Goal: Task Accomplishment & Management: Use online tool/utility

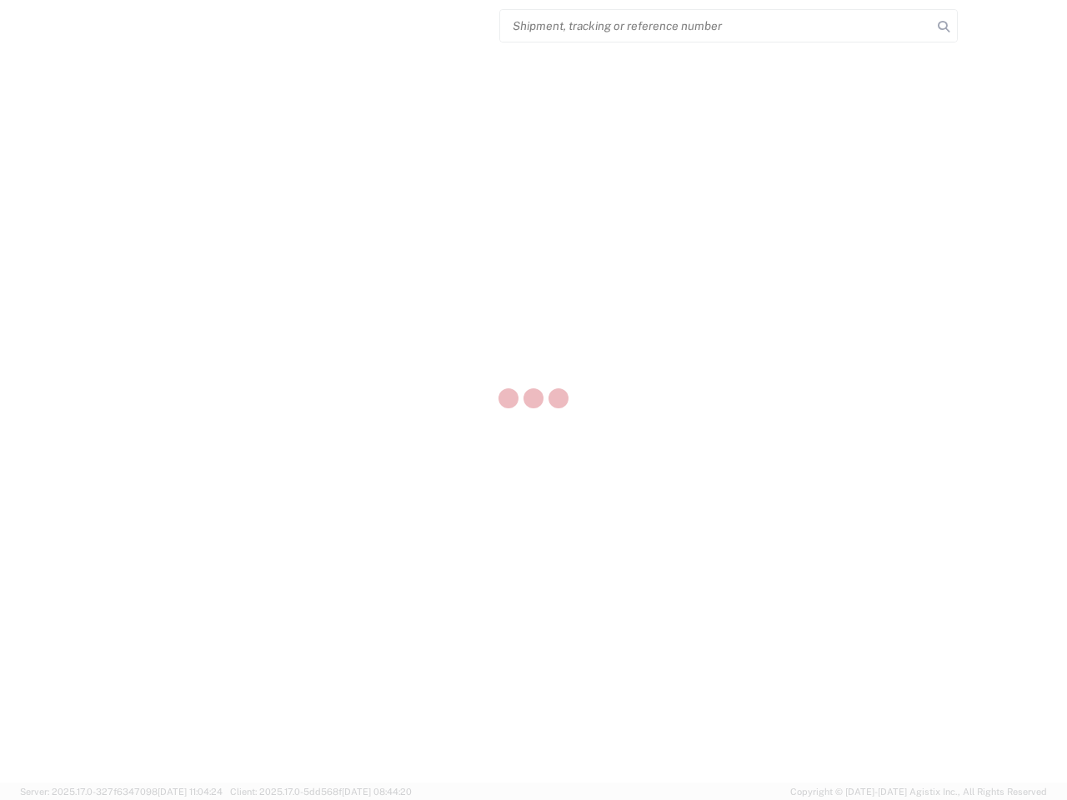
select select "US"
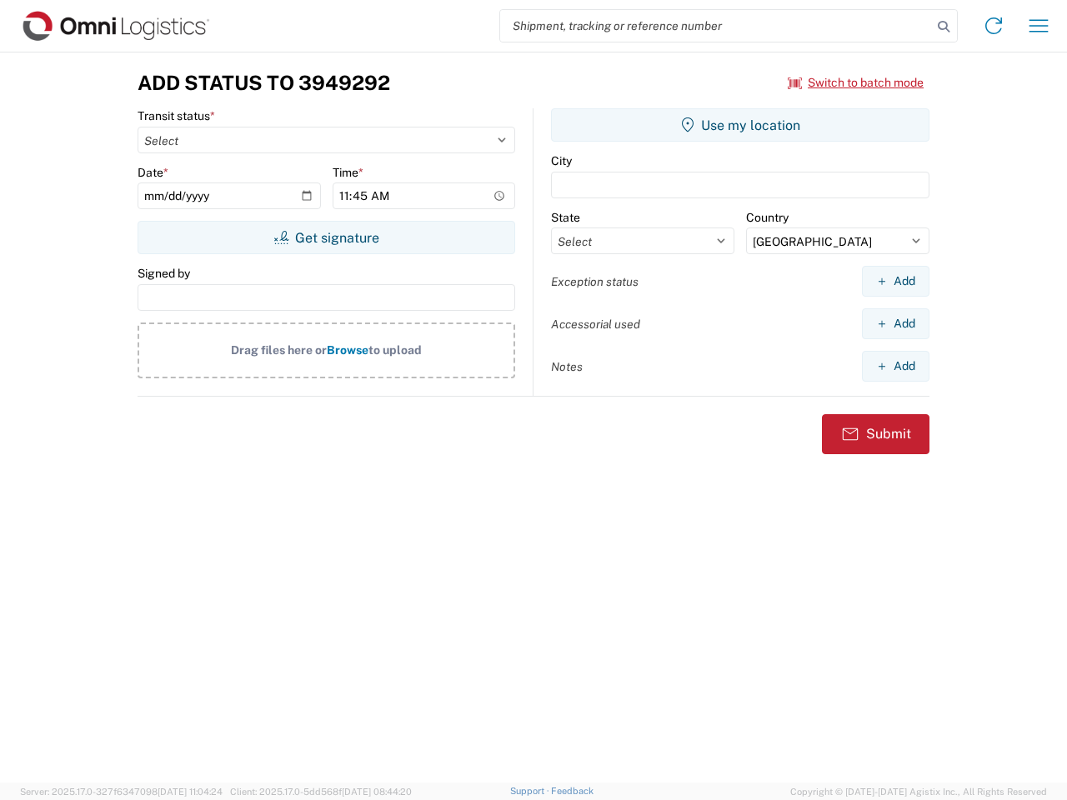
click at [716, 26] on input "search" at bounding box center [716, 26] width 432 height 32
click at [944, 27] on icon at bounding box center [943, 26] width 23 height 23
click at [994, 26] on icon at bounding box center [993, 26] width 27 height 27
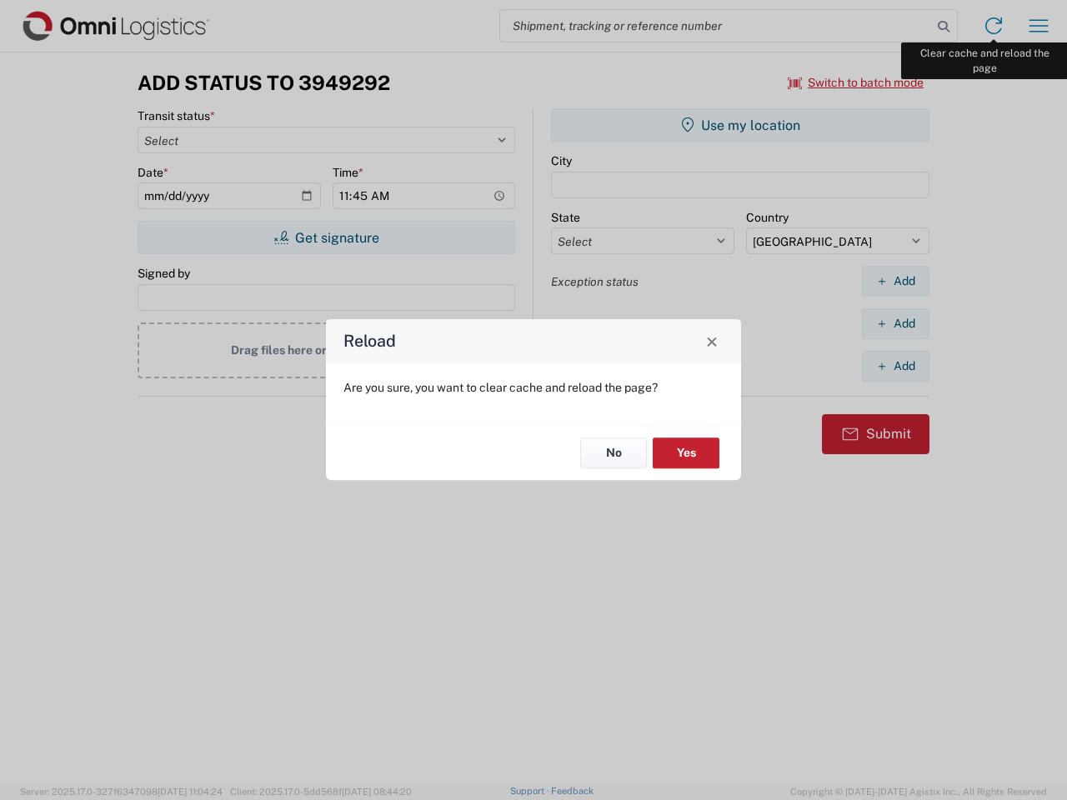
click at [1039, 26] on div "Reload Are you sure, you want to clear cache and reload the page? No Yes" at bounding box center [533, 400] width 1067 height 800
click at [856, 83] on div "Reload Are you sure, you want to clear cache and reload the page? No Yes" at bounding box center [533, 400] width 1067 height 800
click at [326, 238] on div "Reload Are you sure, you want to clear cache and reload the page? No Yes" at bounding box center [533, 400] width 1067 height 800
click at [740, 125] on div "Reload Are you sure, you want to clear cache and reload the page? No Yes" at bounding box center [533, 400] width 1067 height 800
click at [895, 281] on div "Reload Are you sure, you want to clear cache and reload the page? No Yes" at bounding box center [533, 400] width 1067 height 800
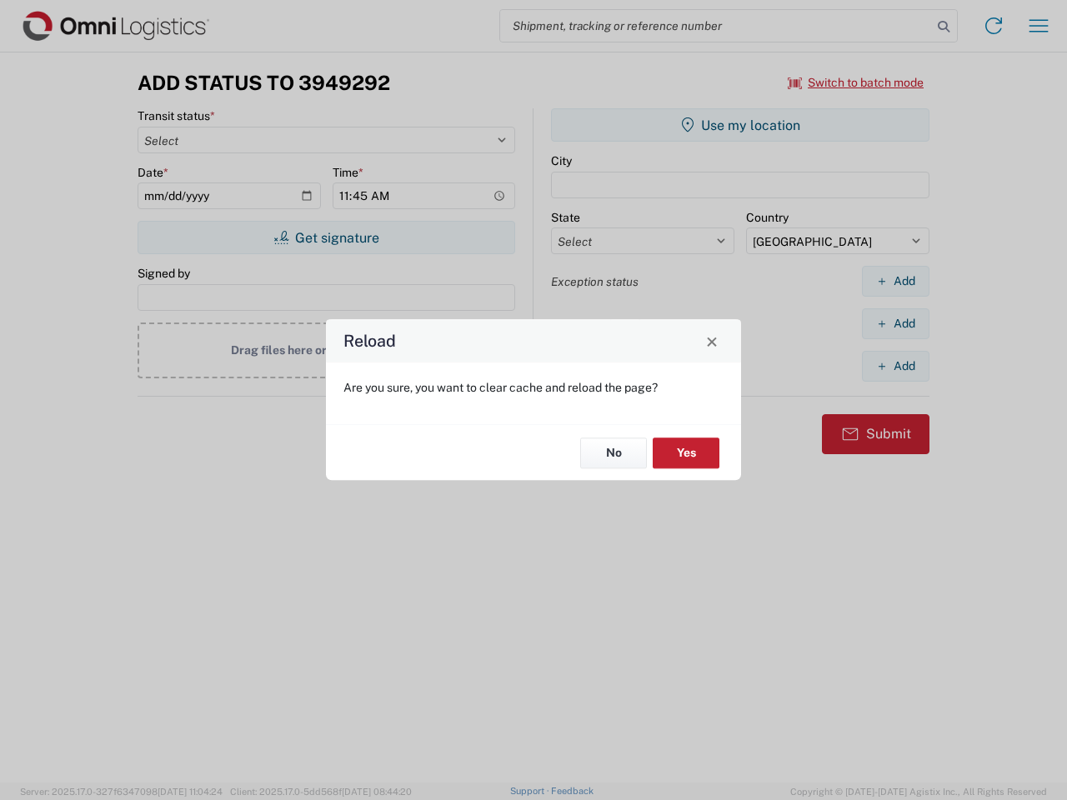
click at [895, 323] on div "Reload Are you sure, you want to clear cache and reload the page? No Yes" at bounding box center [533, 400] width 1067 height 800
click at [895, 366] on div "Reload Are you sure, you want to clear cache and reload the page? No Yes" at bounding box center [533, 400] width 1067 height 800
